Goal: Check status: Check status

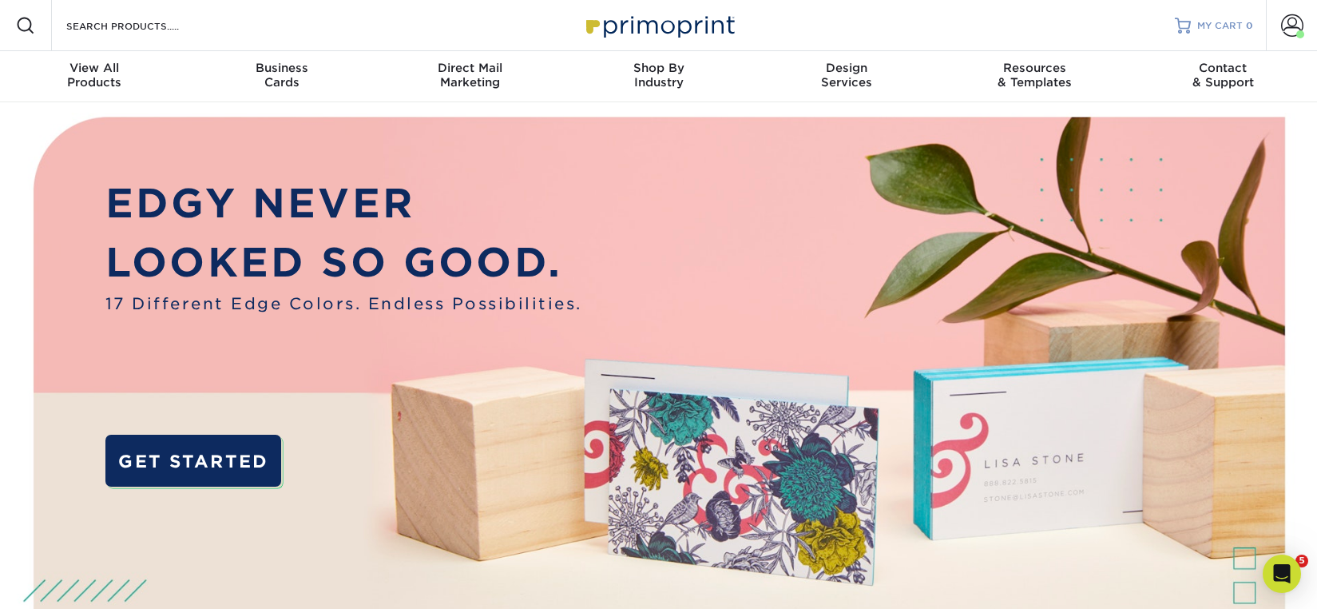
click at [1203, 19] on span "MY CART" at bounding box center [1221, 26] width 46 height 14
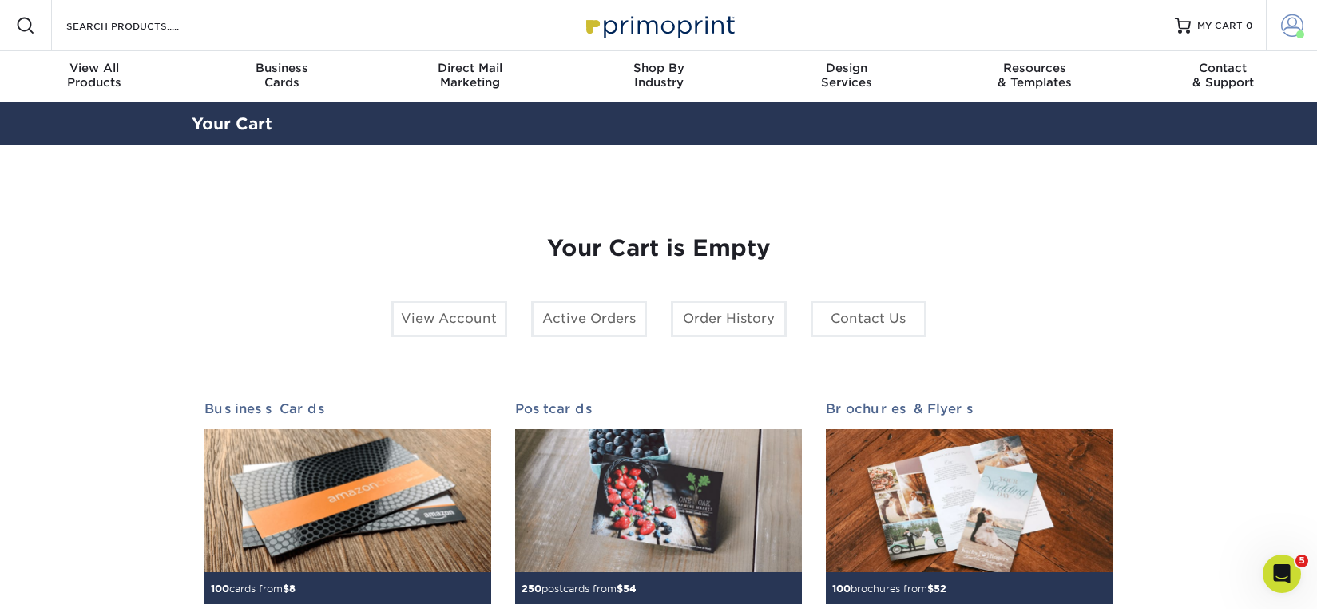
click at [1281, 22] on span at bounding box center [1292, 25] width 22 height 22
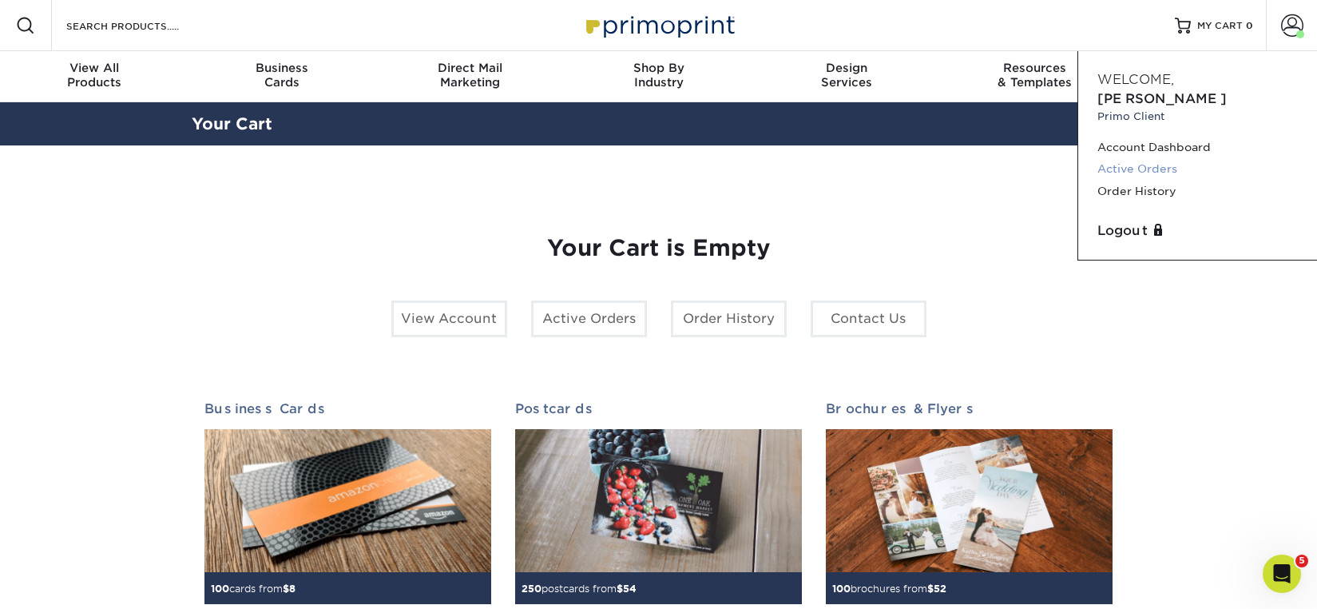
click at [1120, 158] on link "Active Orders" at bounding box center [1198, 169] width 201 height 22
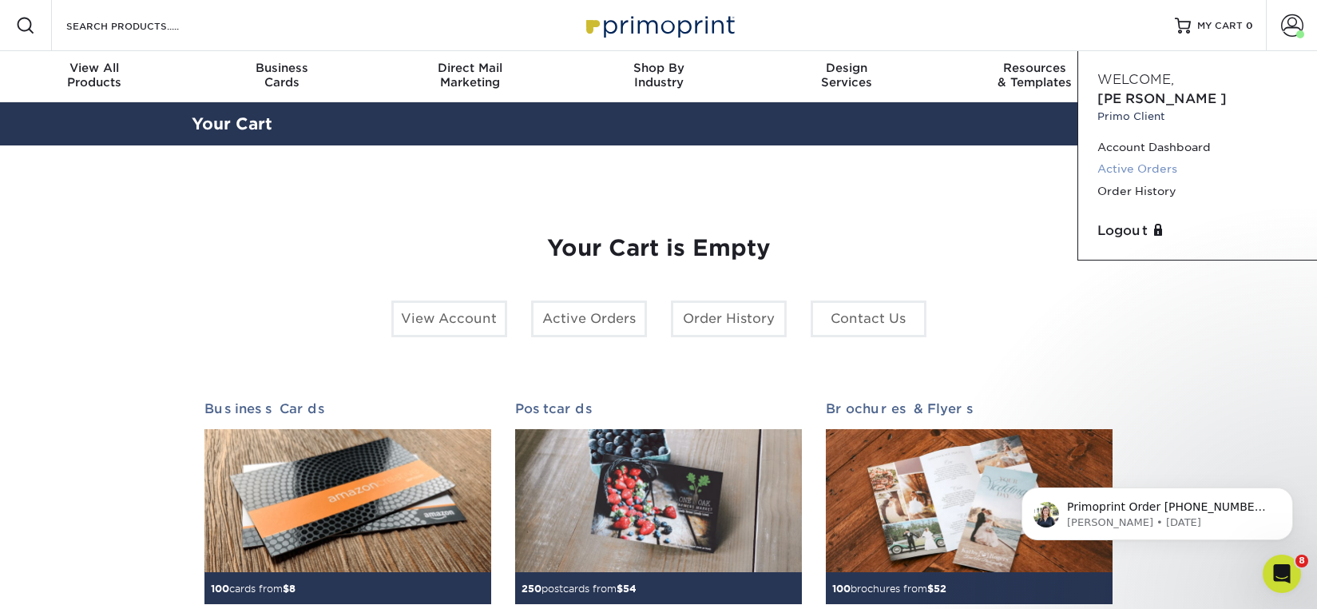
click at [1133, 158] on link "Active Orders" at bounding box center [1198, 169] width 201 height 22
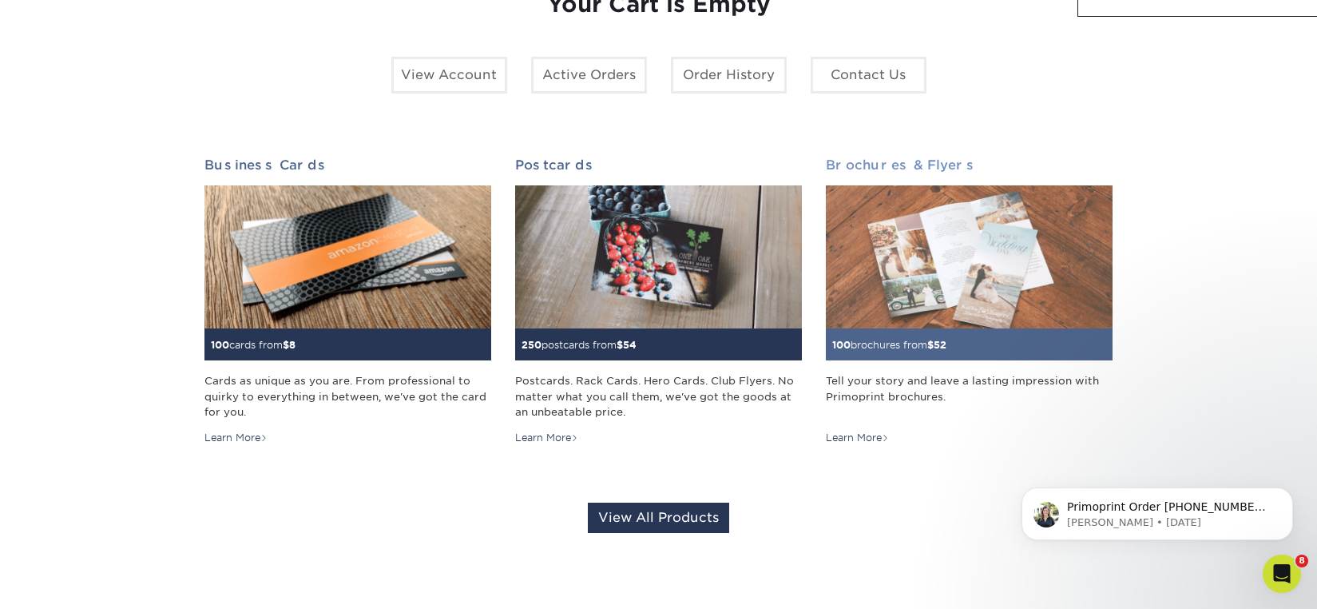
scroll to position [244, 0]
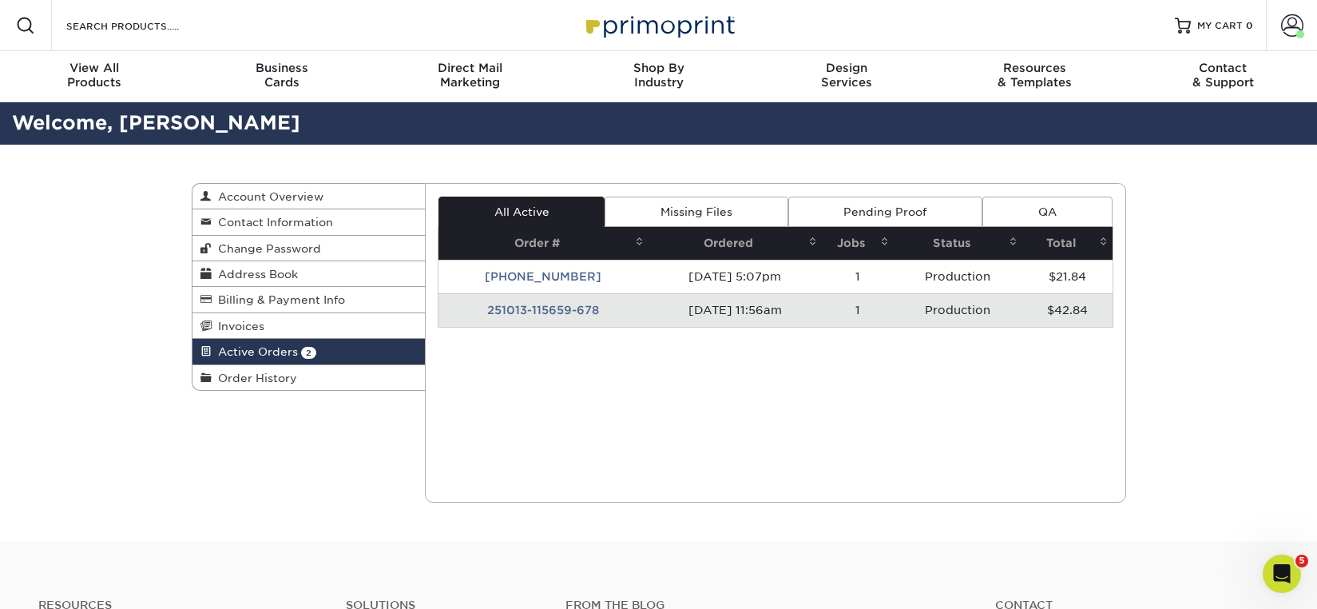
click at [816, 363] on div "Current Orders 2 Active 0 Missing Files" at bounding box center [775, 343] width 701 height 320
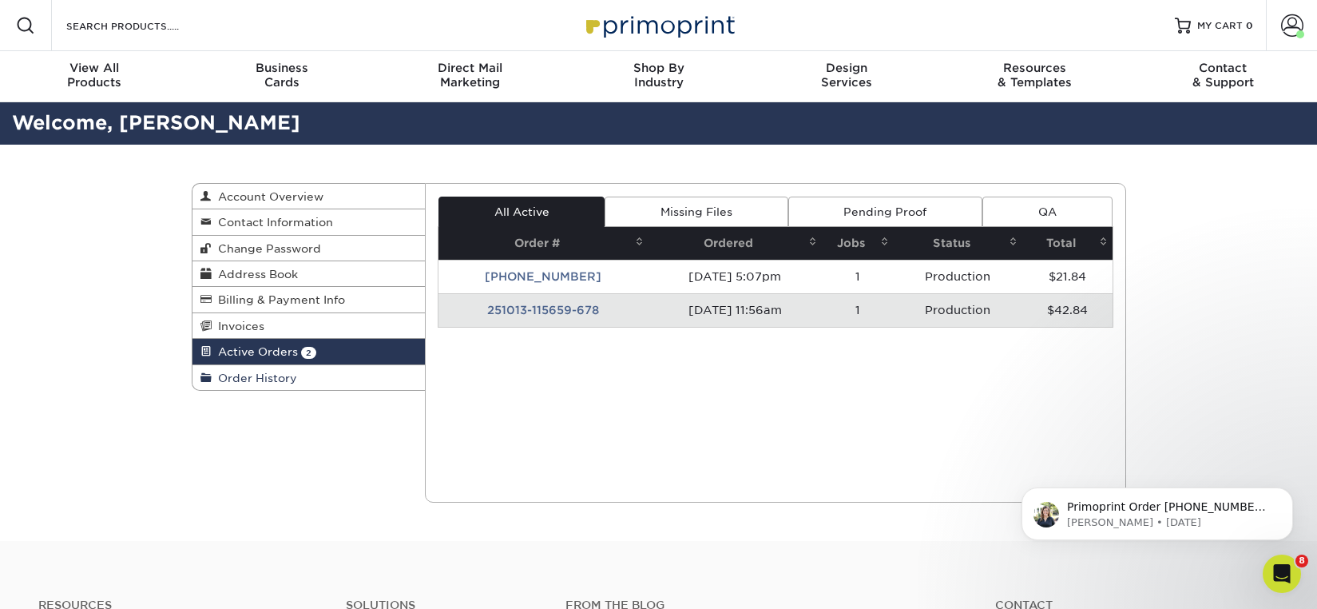
click at [260, 384] on span "Order History" at bounding box center [254, 377] width 85 height 13
